Goal: Task Accomplishment & Management: Manage account settings

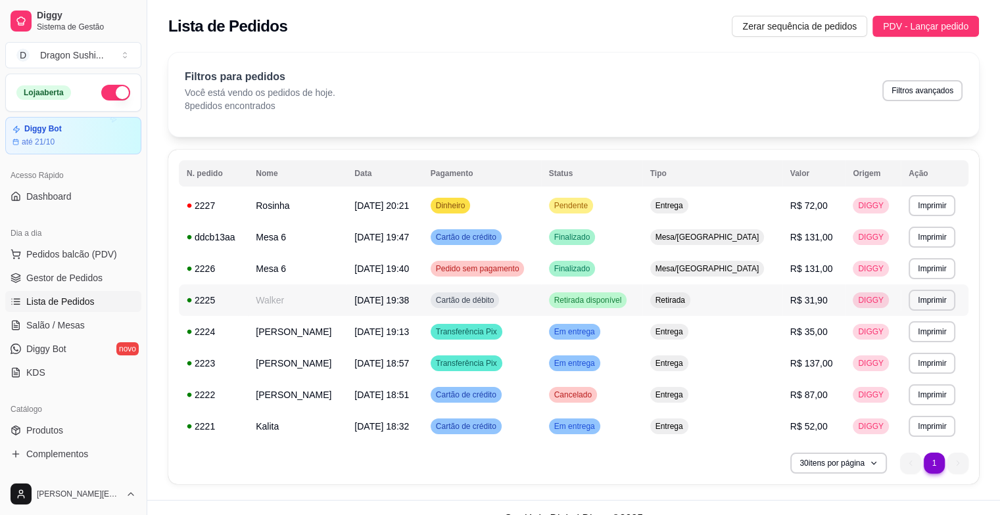
click at [633, 218] on td "Pendente" at bounding box center [591, 206] width 101 height 32
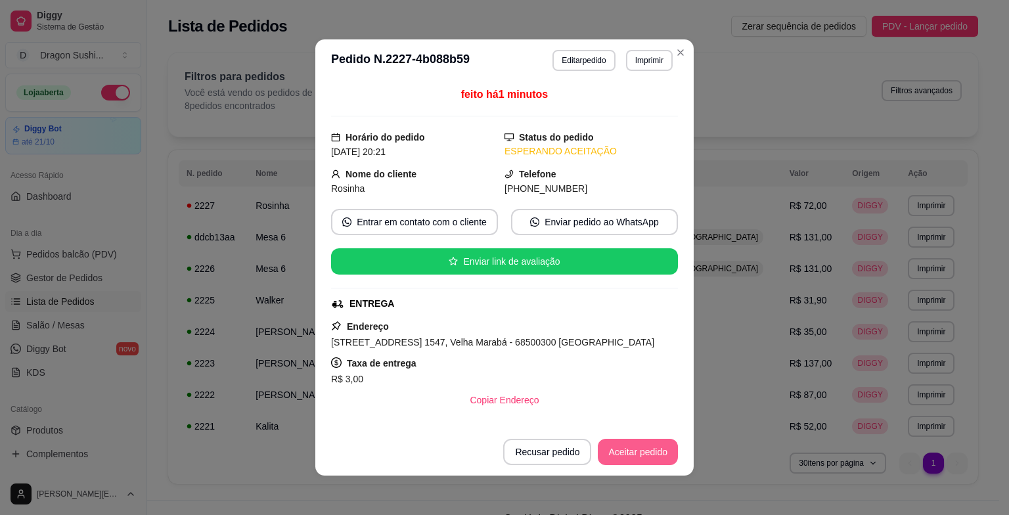
click at [655, 449] on button "Aceitar pedido" at bounding box center [638, 452] width 80 height 26
click at [637, 51] on button "Imprimir" at bounding box center [649, 60] width 45 height 20
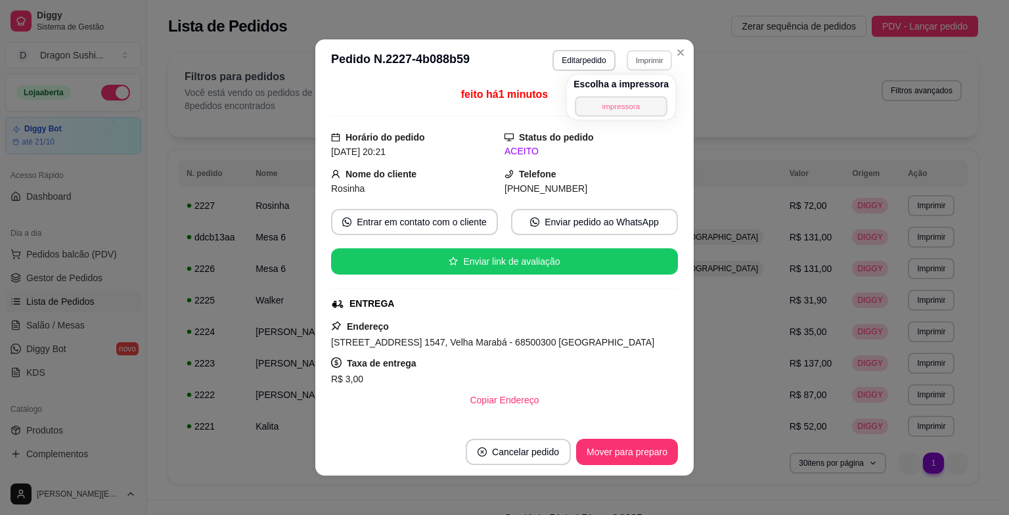
click at [618, 101] on button "impressora" at bounding box center [621, 106] width 92 height 20
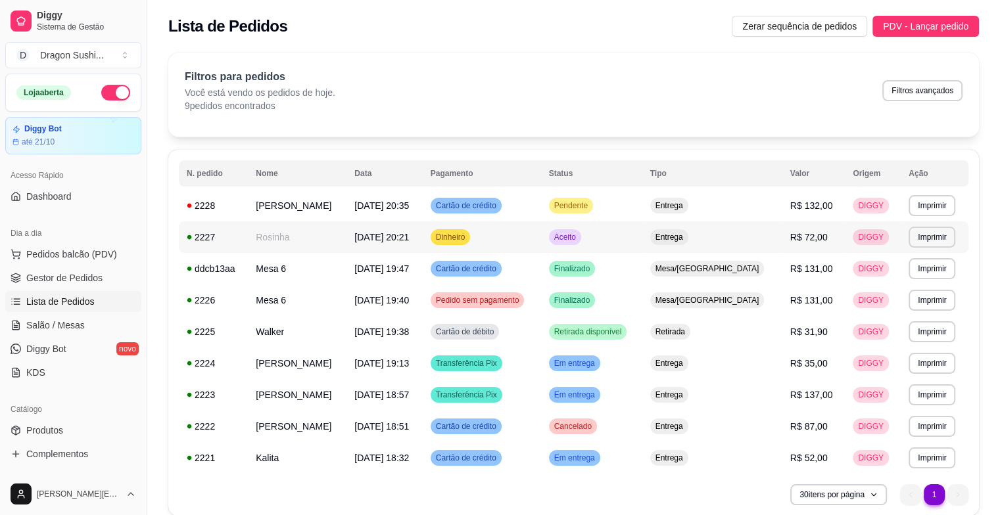
click at [578, 232] on span "Aceito" at bounding box center [564, 237] width 27 height 11
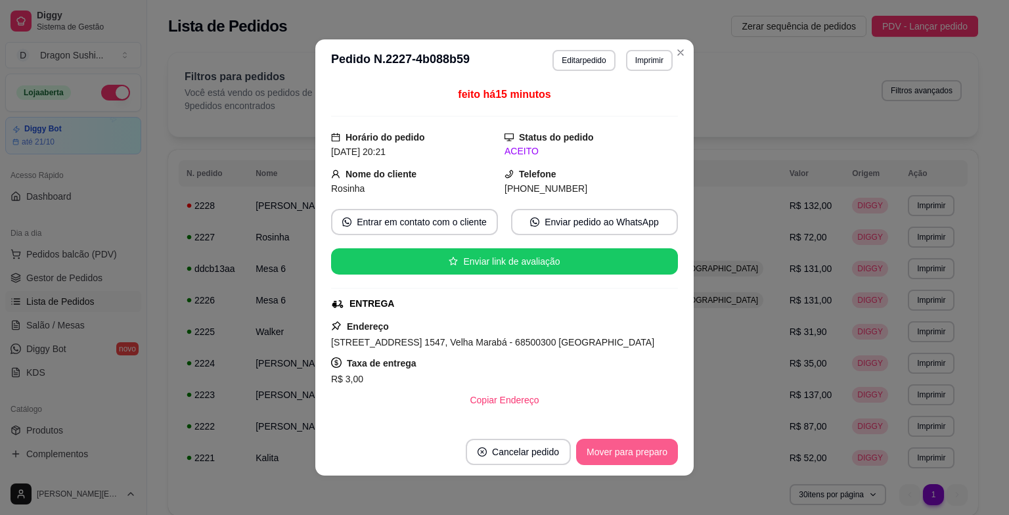
click at [631, 455] on button "Mover para preparo" at bounding box center [627, 452] width 102 height 26
click at [631, 455] on button "Mover para entrega" at bounding box center [627, 453] width 99 height 26
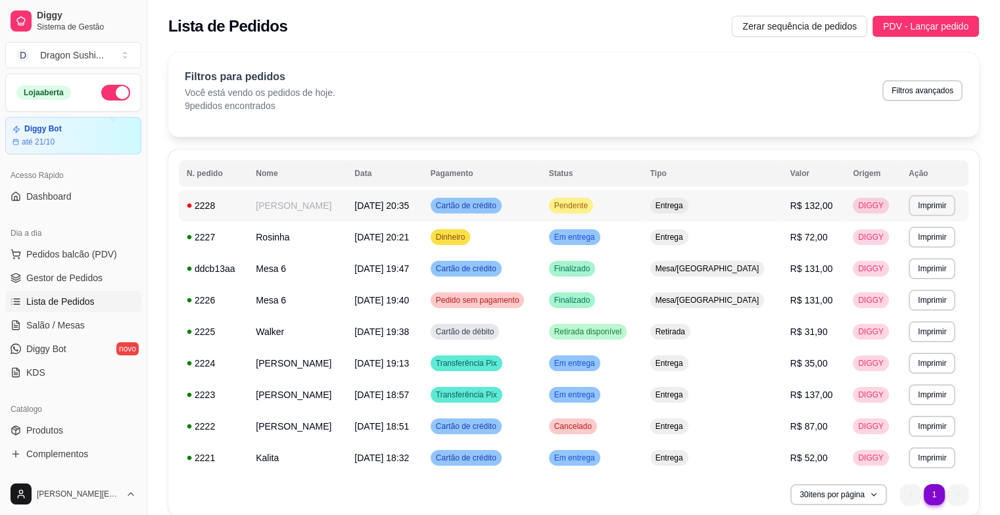
click at [590, 208] on span "Pendente" at bounding box center [570, 205] width 39 height 11
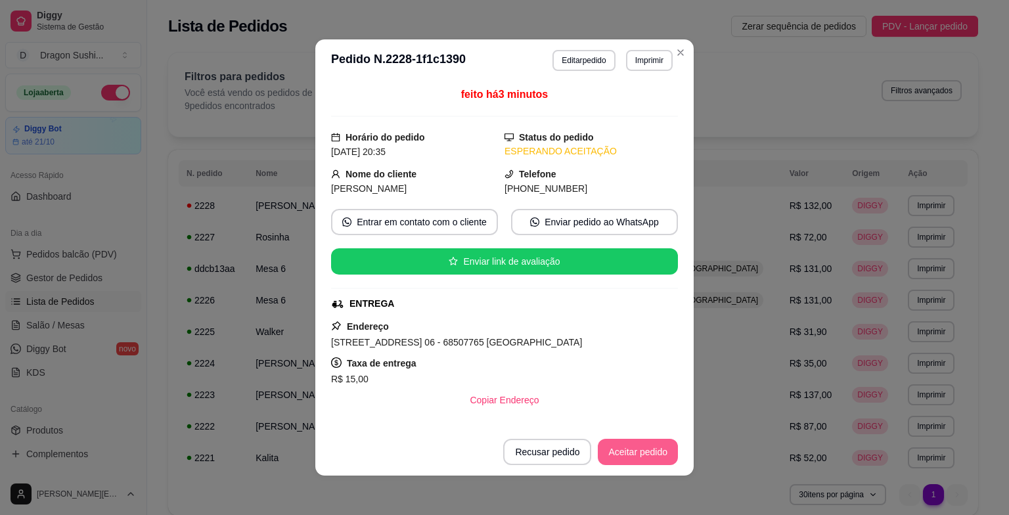
click at [641, 447] on button "Aceitar pedido" at bounding box center [638, 452] width 80 height 26
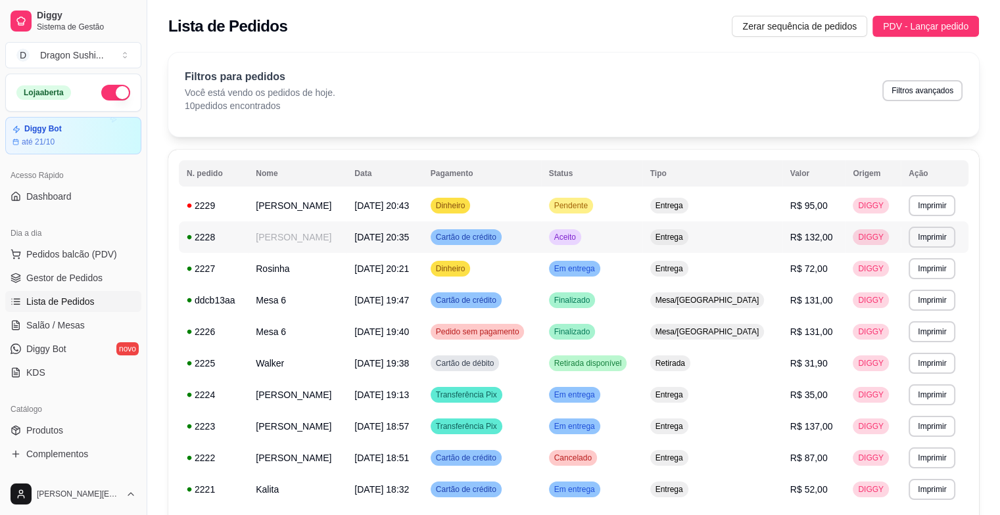
click at [486, 233] on div "Cartão de crédito" at bounding box center [465, 237] width 71 height 16
click at [590, 208] on span "Pendente" at bounding box center [570, 205] width 39 height 11
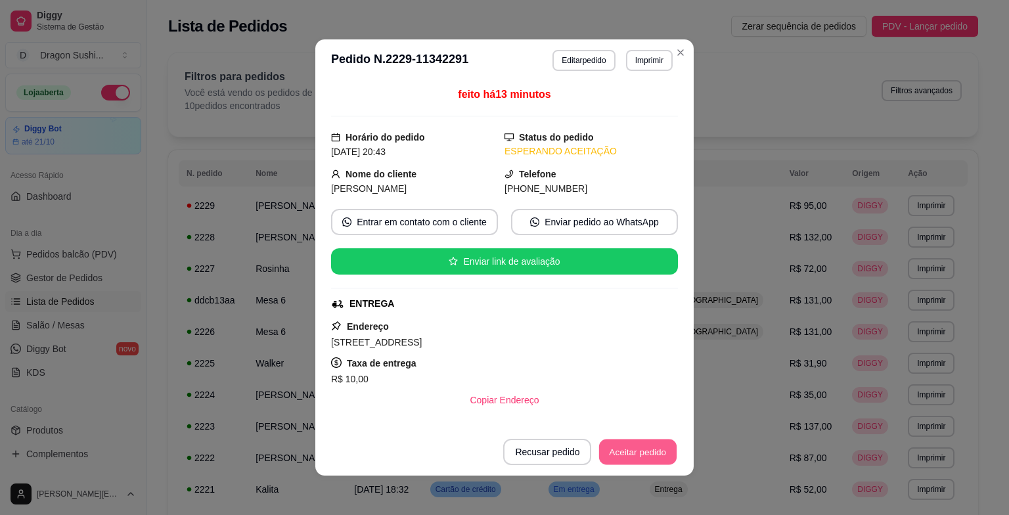
click at [657, 444] on button "Aceitar pedido" at bounding box center [638, 453] width 78 height 26
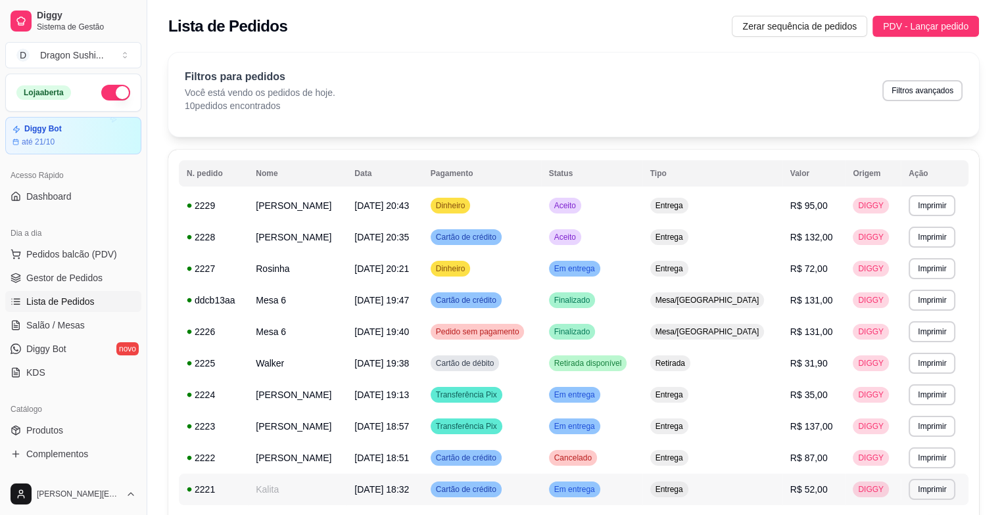
click at [193, 494] on div "2221" at bounding box center [213, 489] width 53 height 13
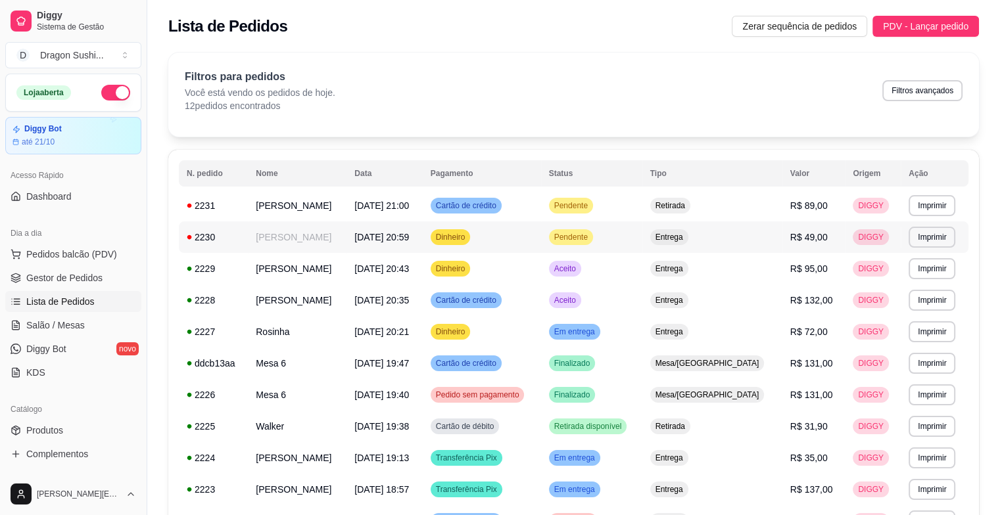
click at [626, 246] on td "Pendente" at bounding box center [591, 237] width 101 height 32
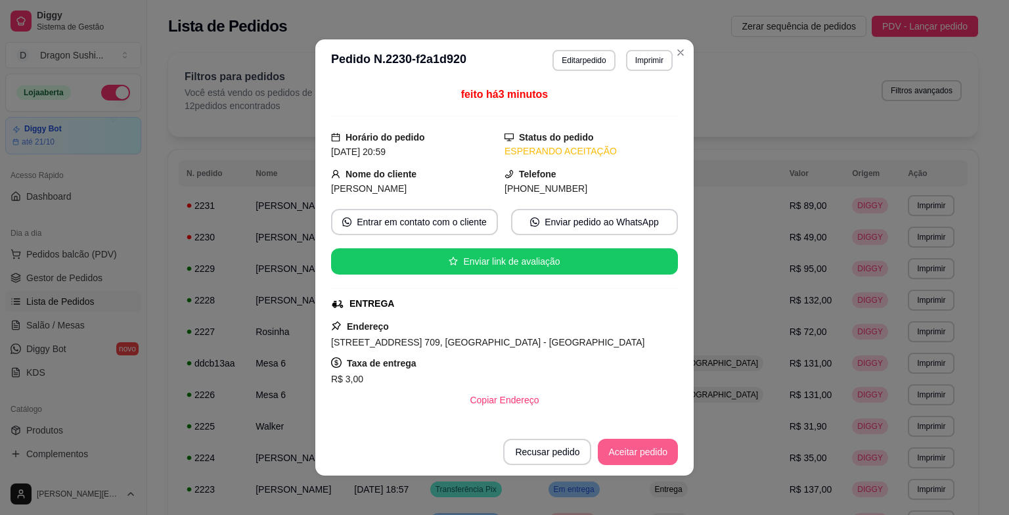
click at [614, 446] on button "Aceitar pedido" at bounding box center [638, 452] width 80 height 26
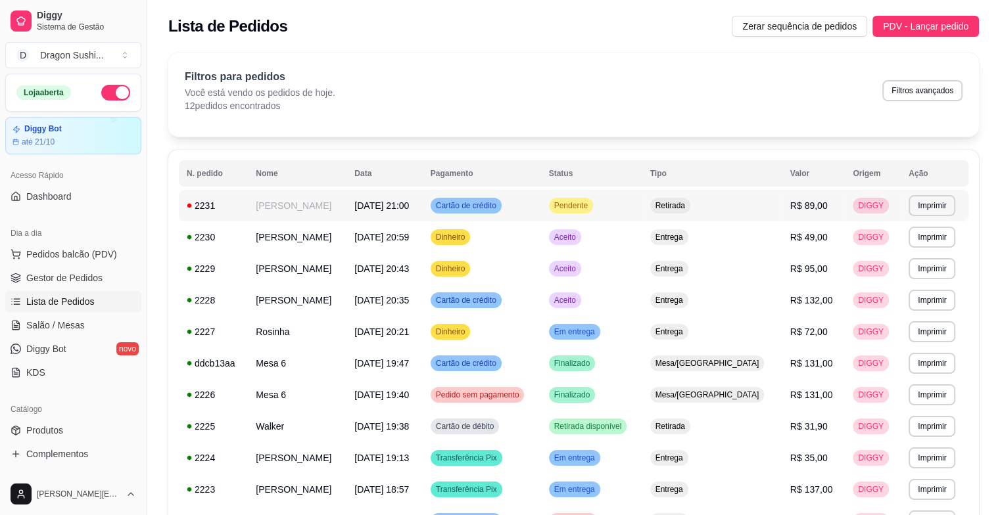
click at [590, 208] on span "Pendente" at bounding box center [570, 205] width 39 height 11
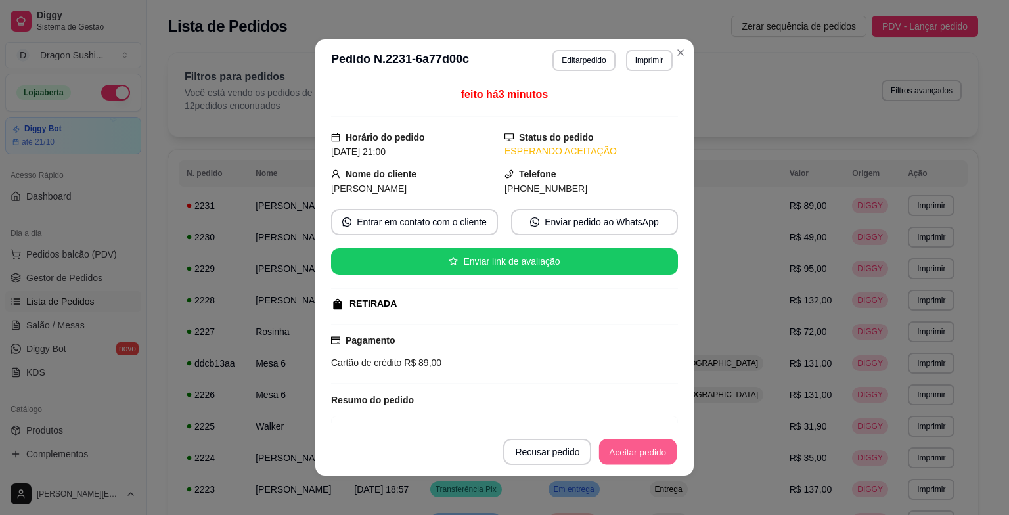
click at [637, 450] on button "Aceitar pedido" at bounding box center [638, 453] width 78 height 26
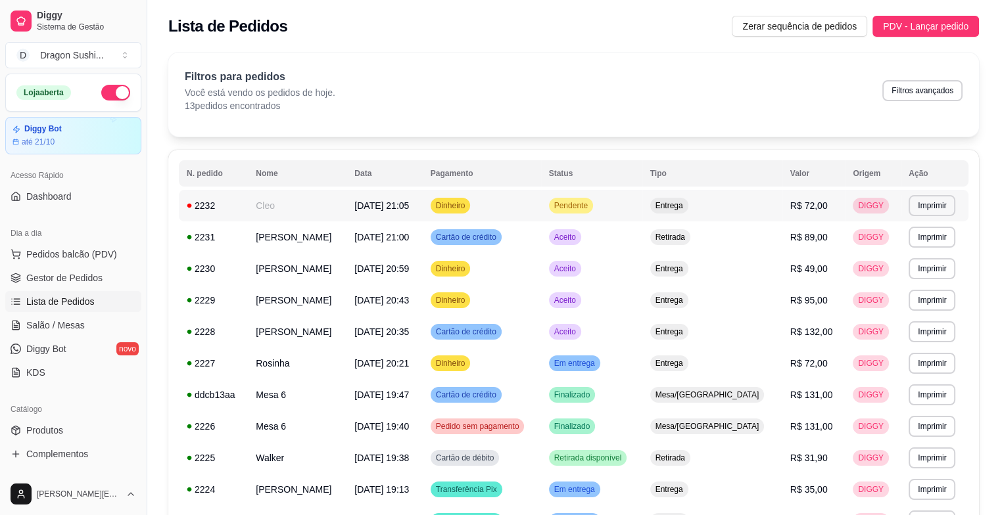
click at [593, 210] on div "Pendente" at bounding box center [571, 206] width 44 height 16
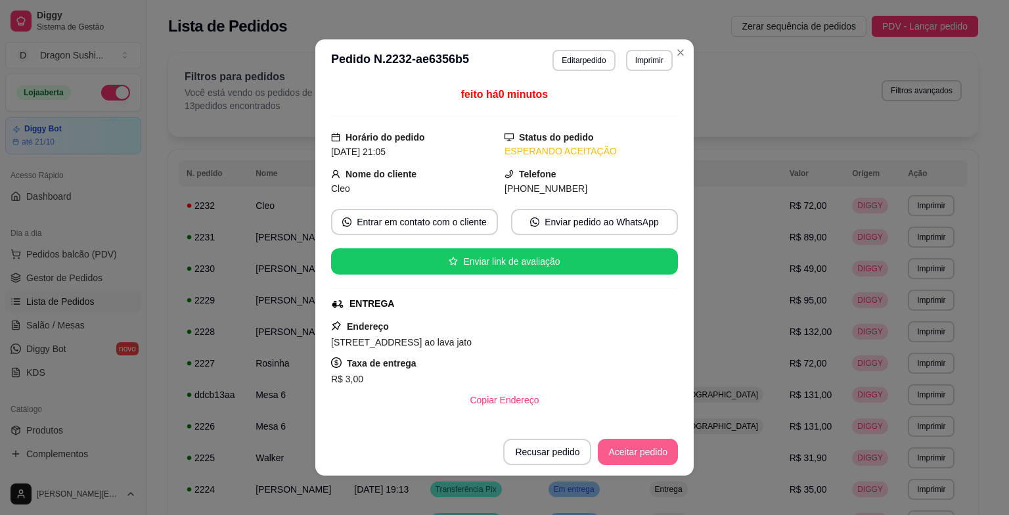
click at [655, 457] on button "Aceitar pedido" at bounding box center [638, 452] width 80 height 26
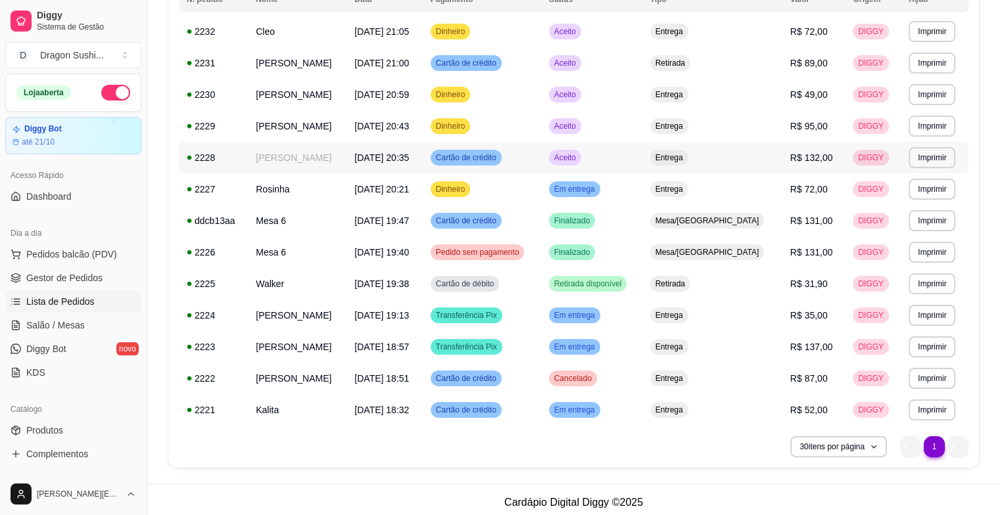
scroll to position [179, 0]
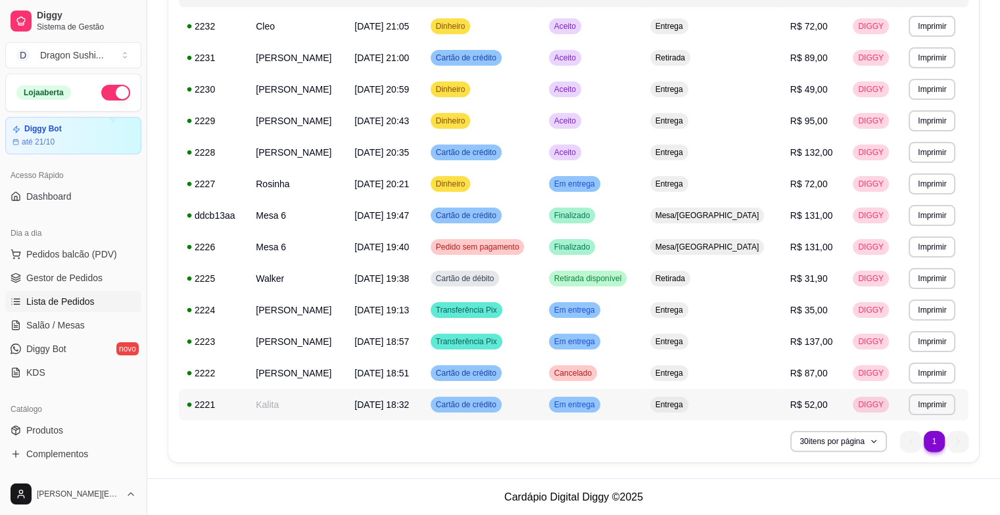
click at [597, 400] on span "Em entrega" at bounding box center [574, 405] width 46 height 11
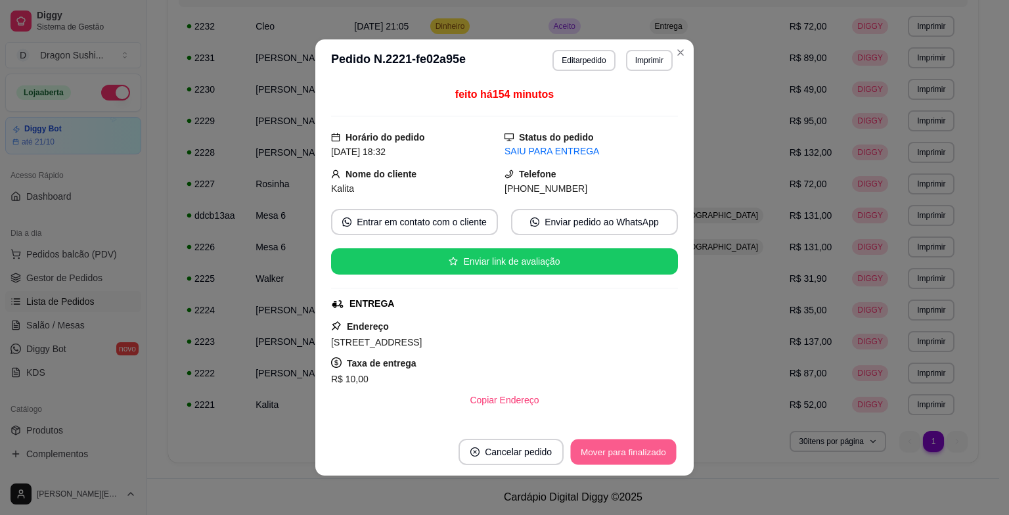
click at [641, 447] on button "Mover para finalizado" at bounding box center [624, 453] width 106 height 26
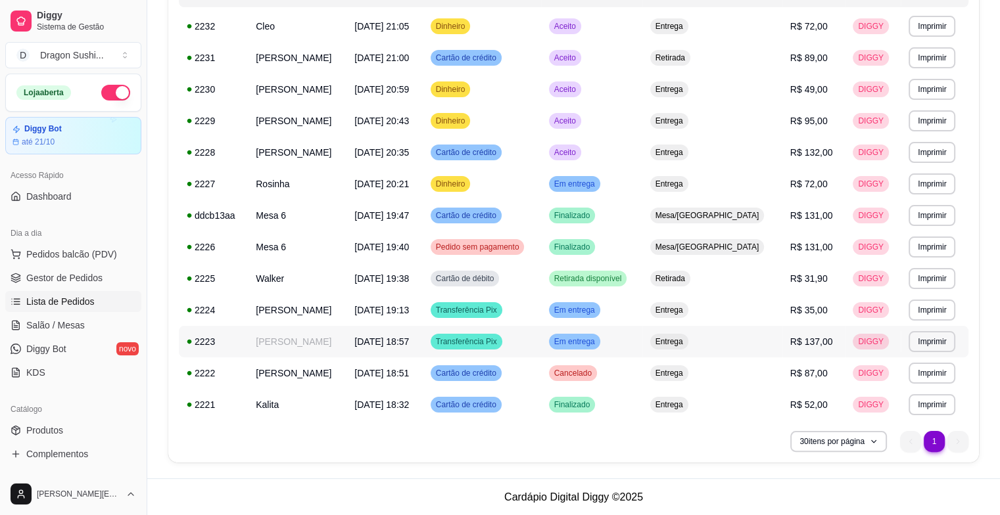
click at [642, 343] on td "Em entrega" at bounding box center [591, 342] width 101 height 32
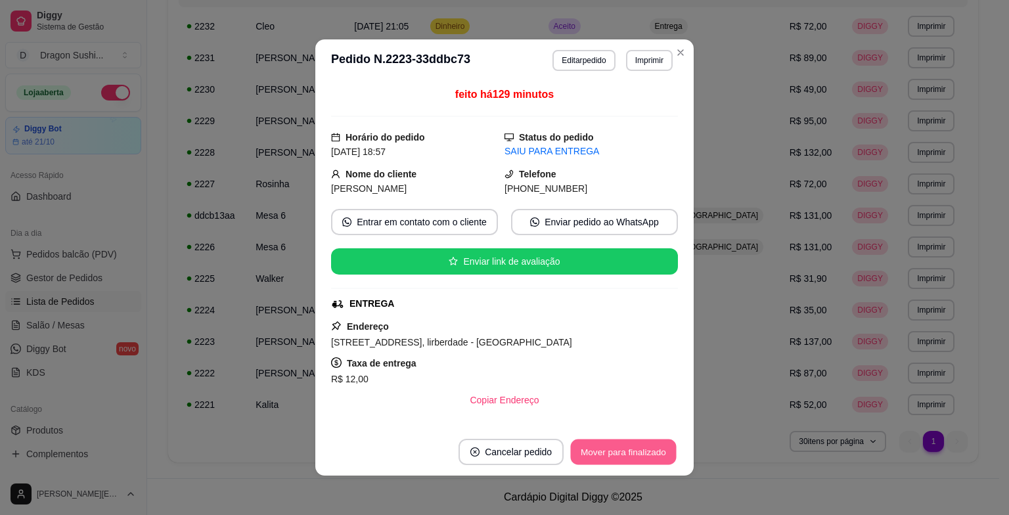
click at [649, 448] on button "Mover para finalizado" at bounding box center [624, 453] width 106 height 26
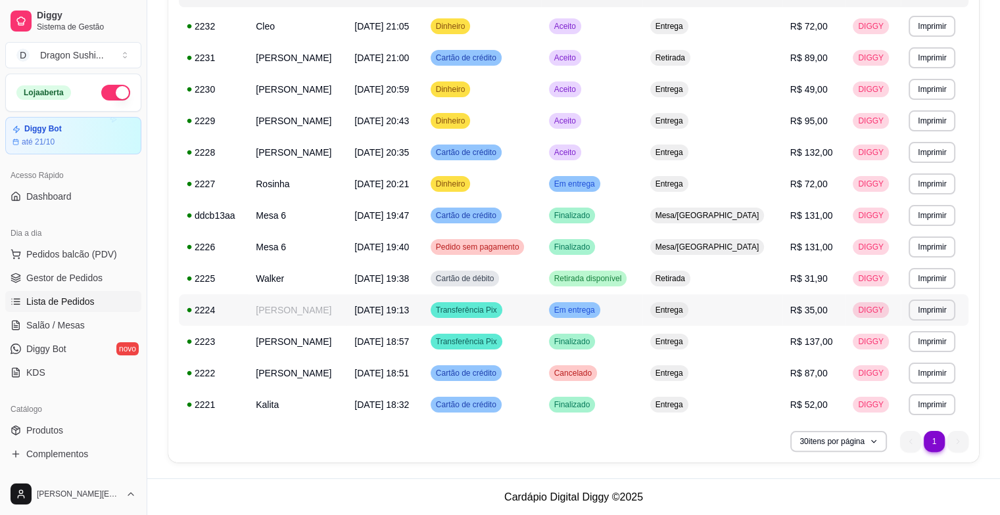
click at [597, 310] on span "Em entrega" at bounding box center [574, 310] width 46 height 11
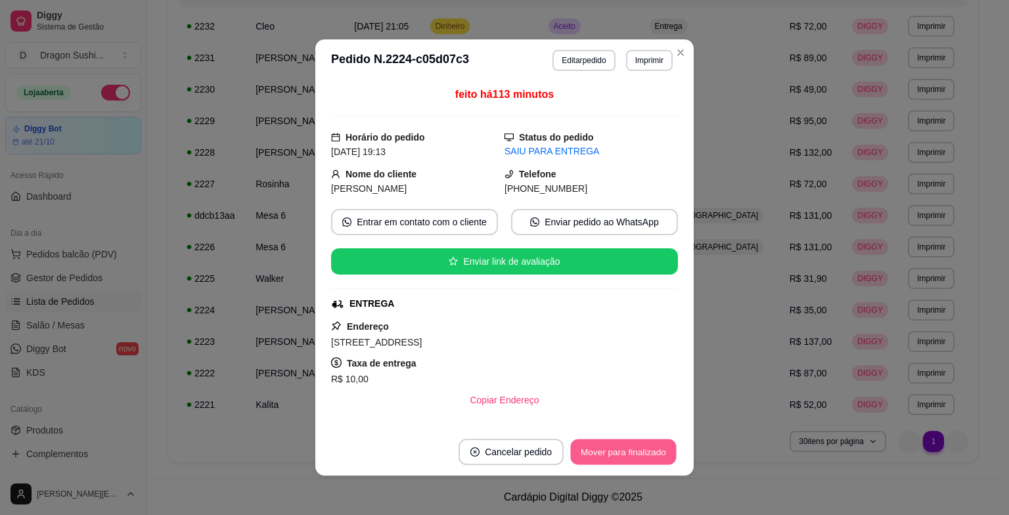
click at [664, 456] on button "Mover para finalizado" at bounding box center [624, 453] width 106 height 26
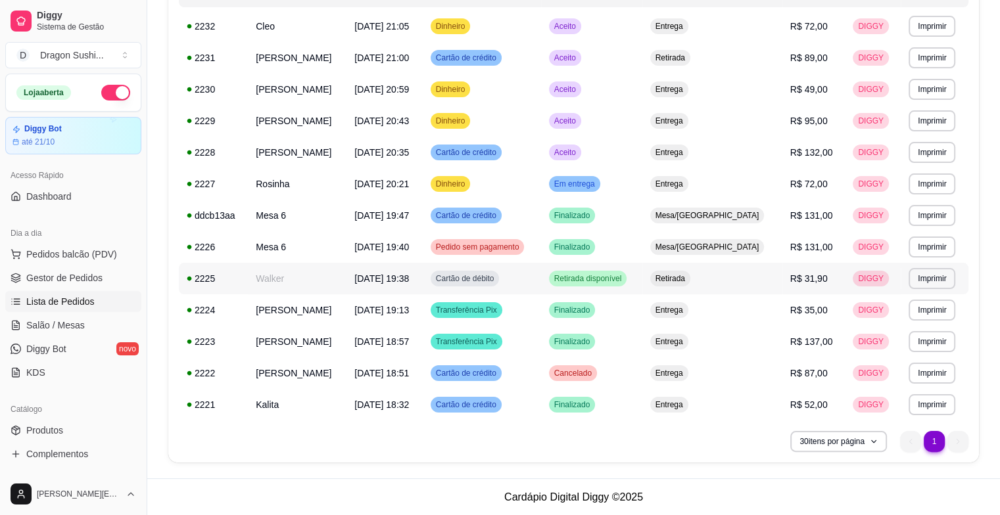
click at [624, 281] on span "Retirada disponível" at bounding box center [587, 278] width 73 height 11
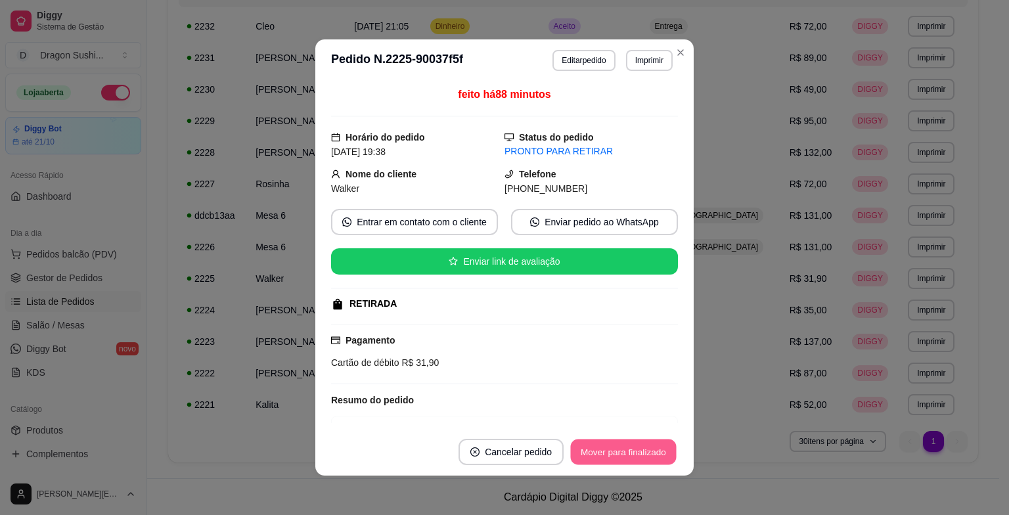
click at [663, 457] on button "Mover para finalizado" at bounding box center [624, 453] width 106 height 26
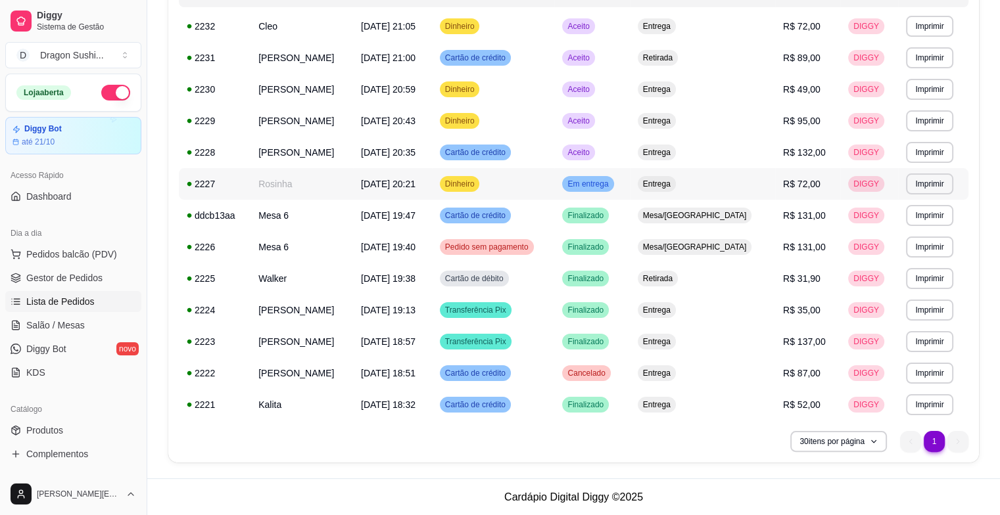
click at [613, 189] on div "Em entrega" at bounding box center [587, 184] width 51 height 16
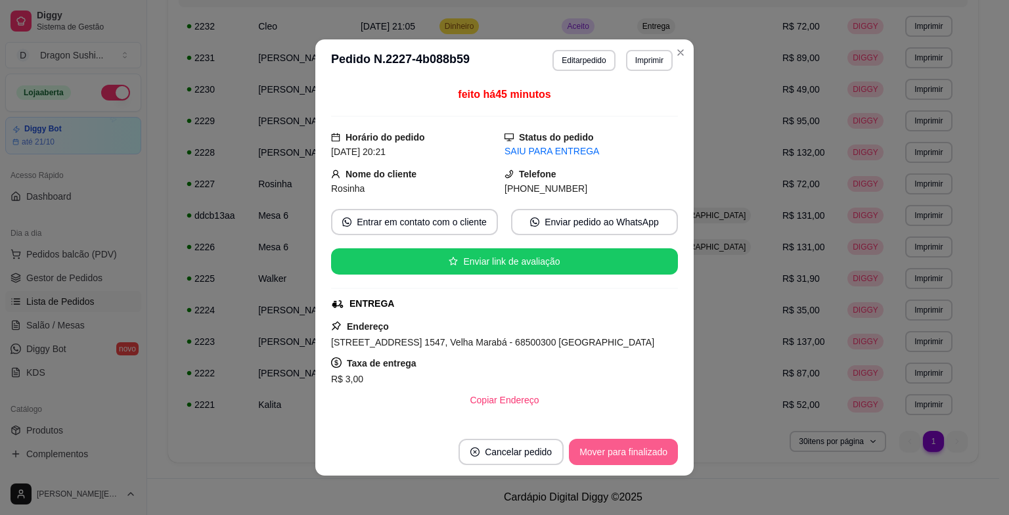
click at [633, 451] on button "Mover para finalizado" at bounding box center [623, 452] width 109 height 26
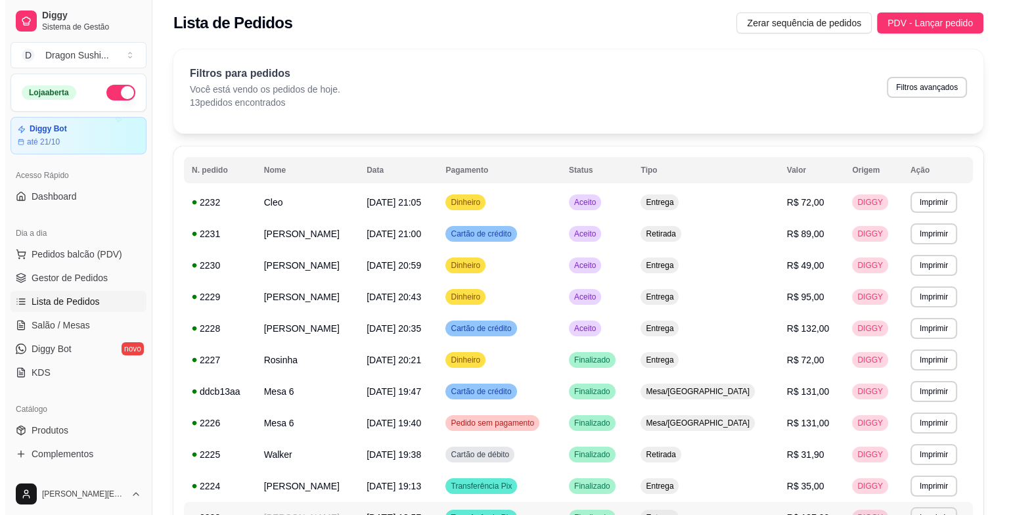
scroll to position [0, 0]
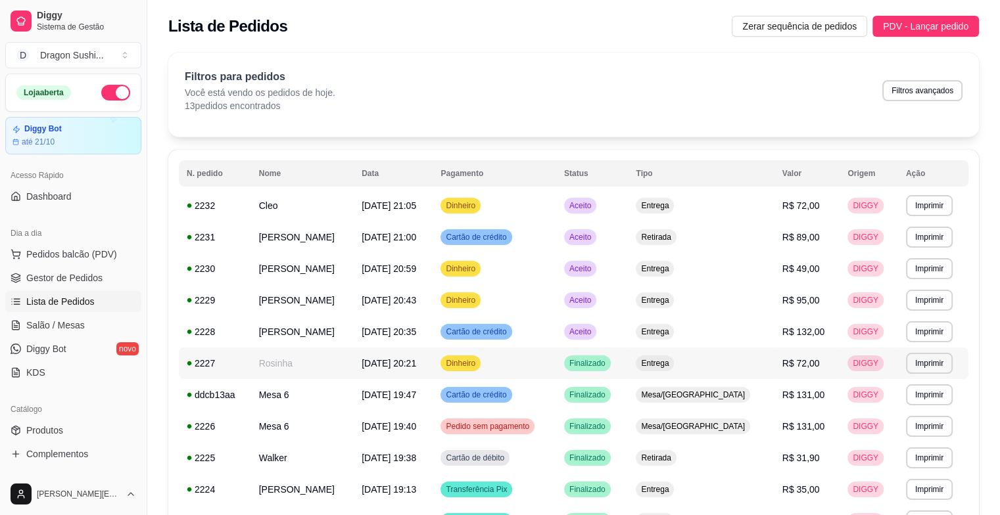
click at [539, 361] on td "Dinheiro" at bounding box center [494, 364] width 124 height 32
